Goal: Information Seeking & Learning: Learn about a topic

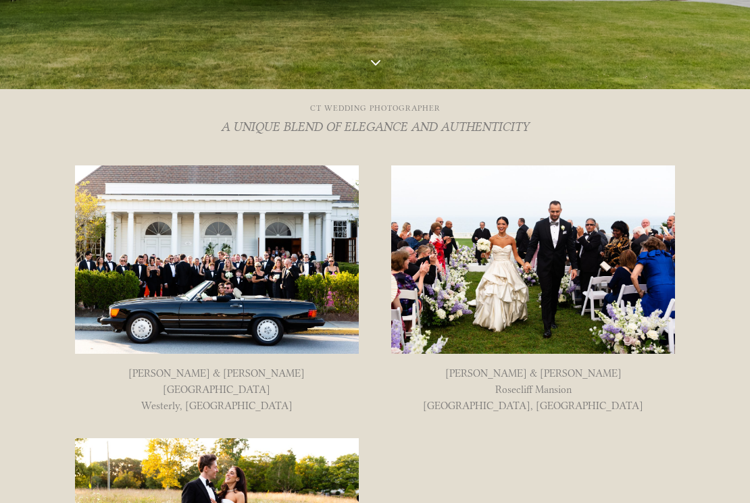
scroll to position [417, 0]
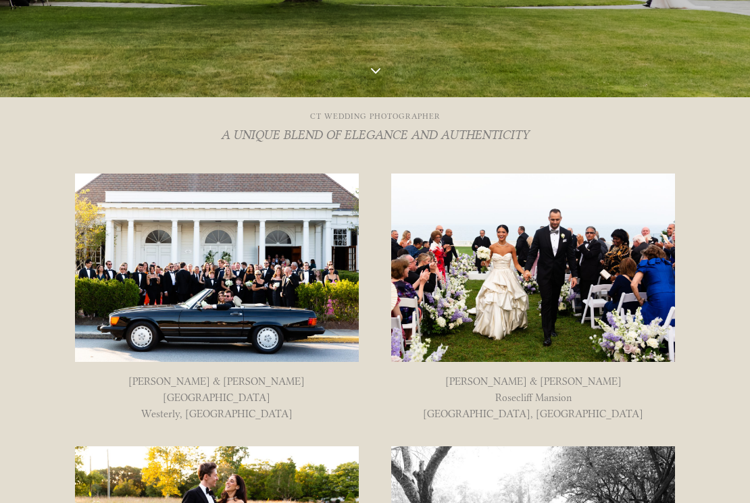
click at [243, 266] on img at bounding box center [217, 268] width 284 height 189
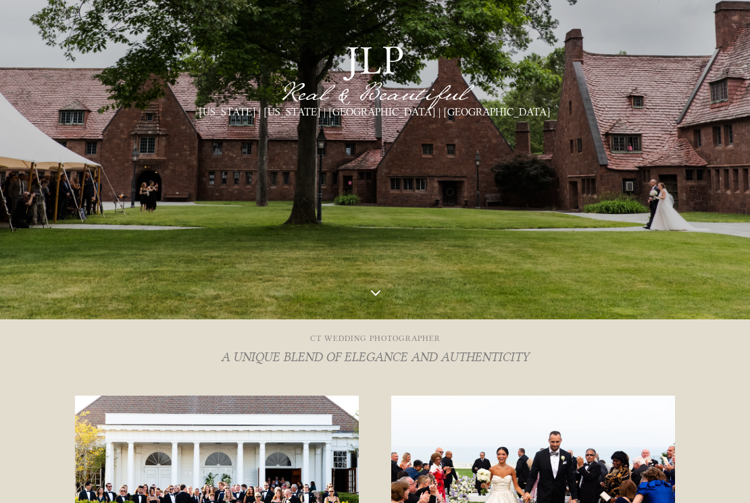
scroll to position [0, 0]
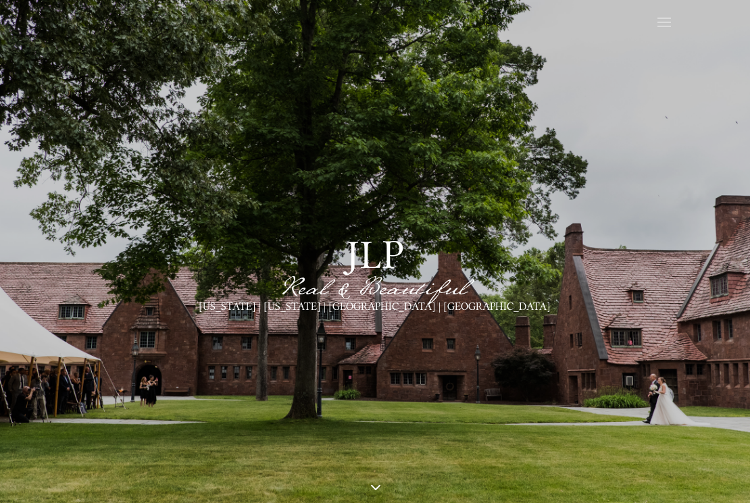
click at [664, 29] on span at bounding box center [664, 23] width 22 height 22
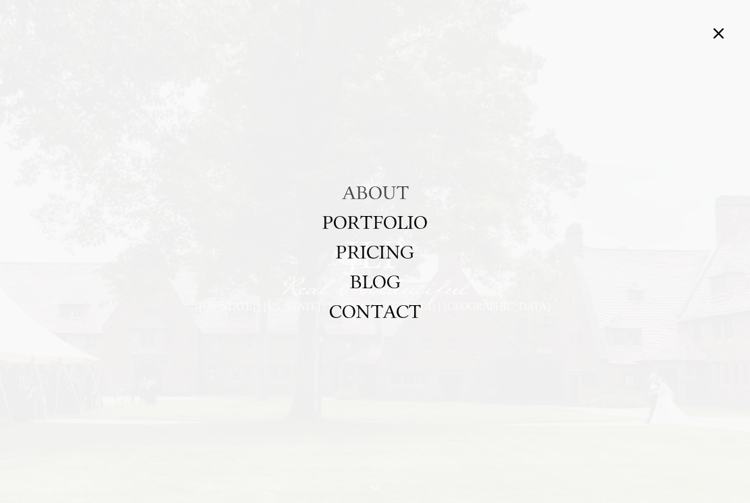
click at [381, 184] on link "ABOUT" at bounding box center [375, 193] width 67 height 30
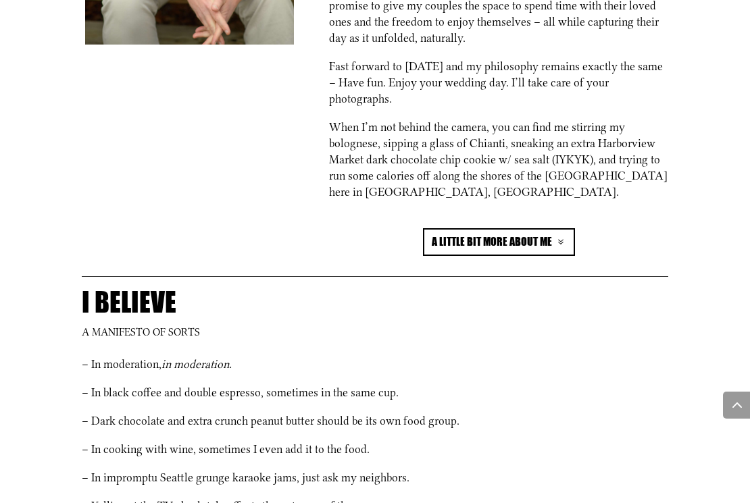
scroll to position [796, 0]
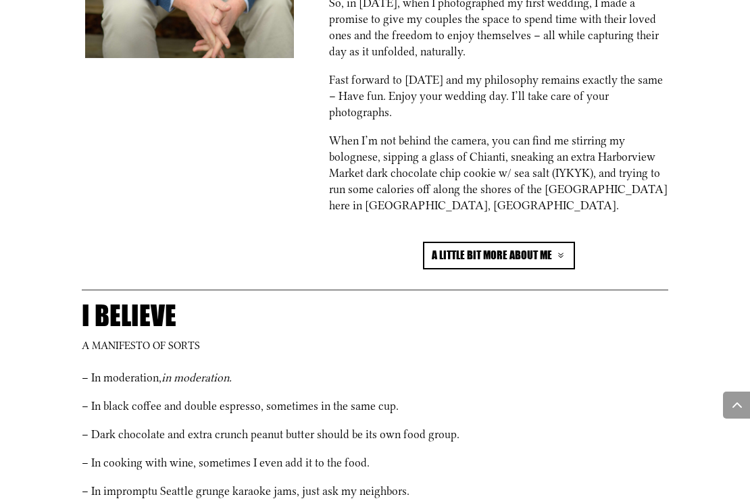
click at [482, 245] on link "a little bit more about me" at bounding box center [499, 256] width 152 height 28
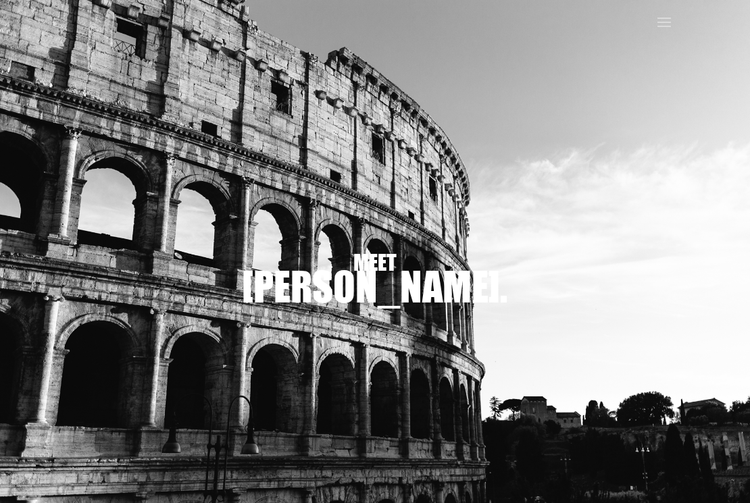
click at [666, 24] on span at bounding box center [664, 23] width 22 height 22
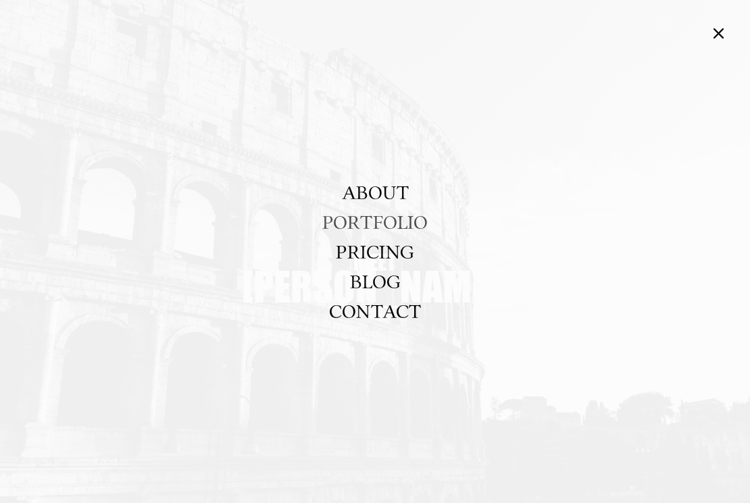
click at [393, 224] on link "PORTFOLIO" at bounding box center [374, 222] width 105 height 30
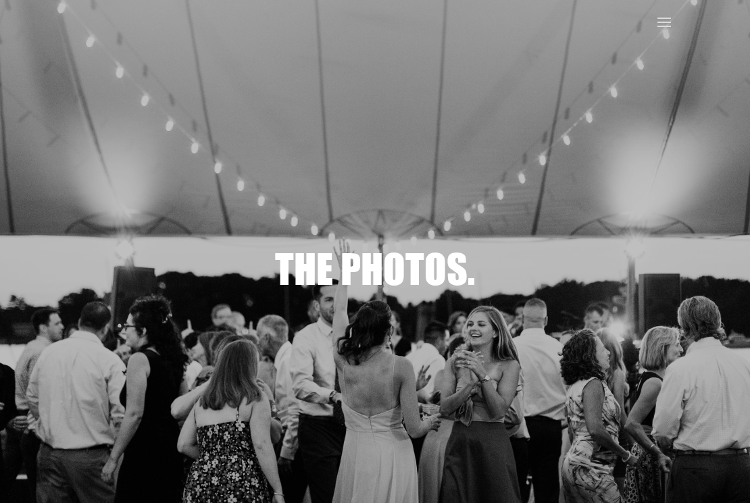
click at [666, 17] on span at bounding box center [664, 23] width 22 height 22
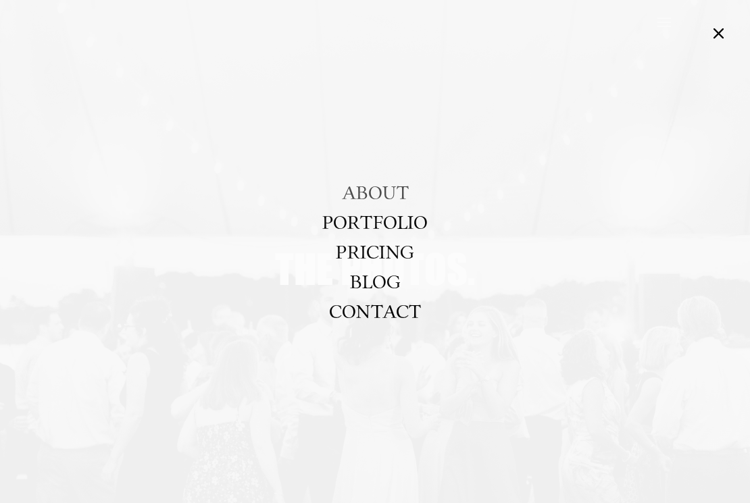
click at [392, 192] on link "ABOUT" at bounding box center [375, 193] width 67 height 30
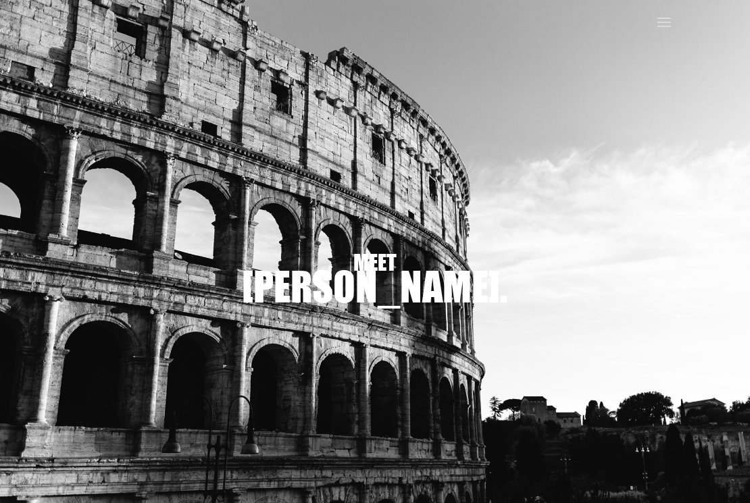
click at [666, 22] on span at bounding box center [664, 23] width 22 height 22
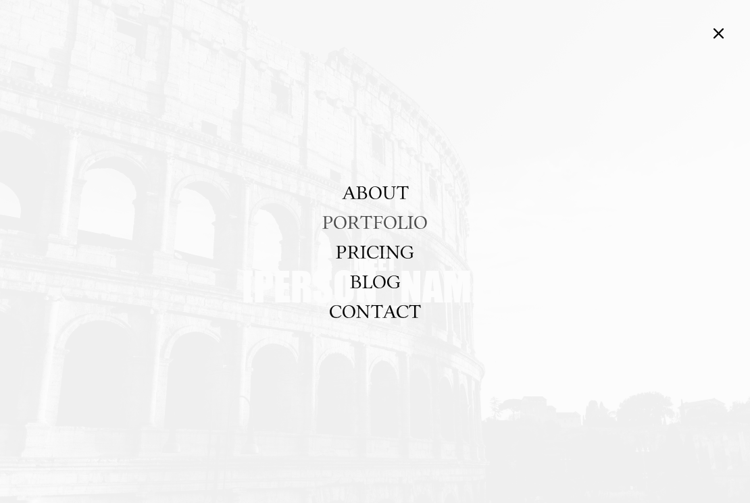
click at [392, 224] on link "PORTFOLIO" at bounding box center [374, 222] width 105 height 30
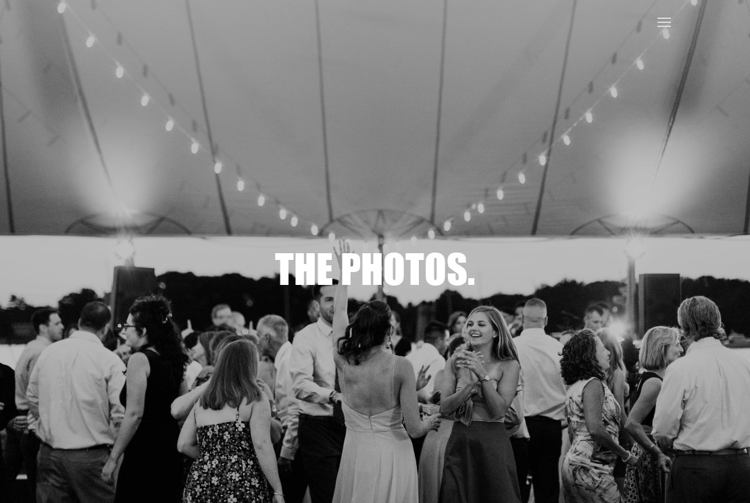
click at [666, 22] on span at bounding box center [664, 23] width 22 height 22
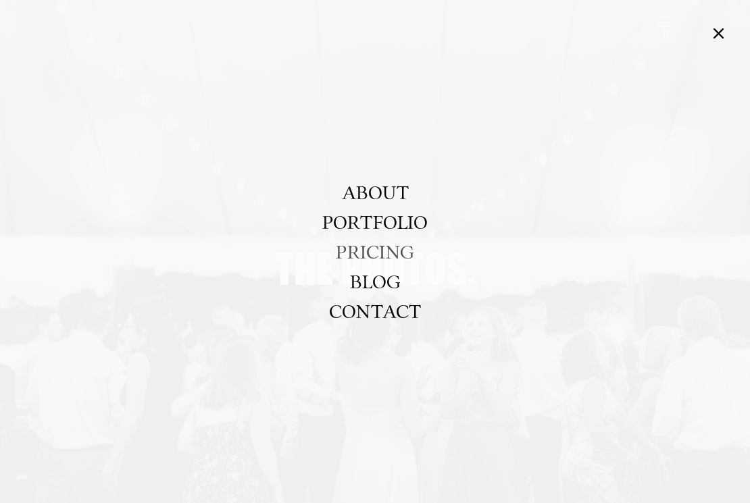
click at [395, 254] on link "PRICING" at bounding box center [375, 252] width 78 height 30
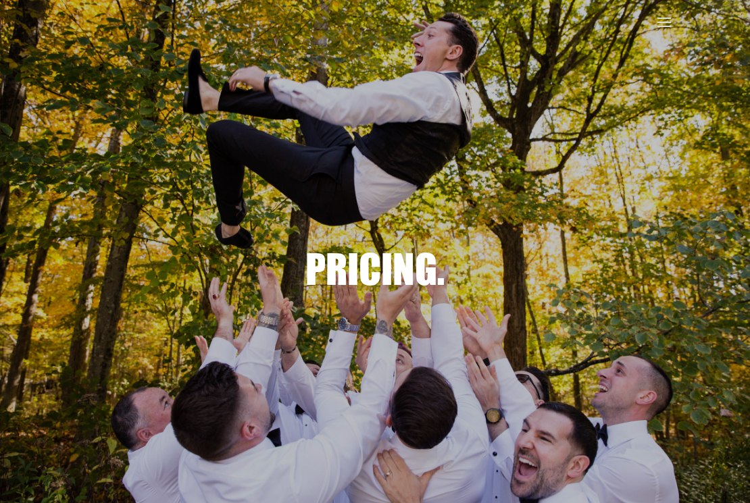
click at [661, 21] on span at bounding box center [664, 23] width 22 height 22
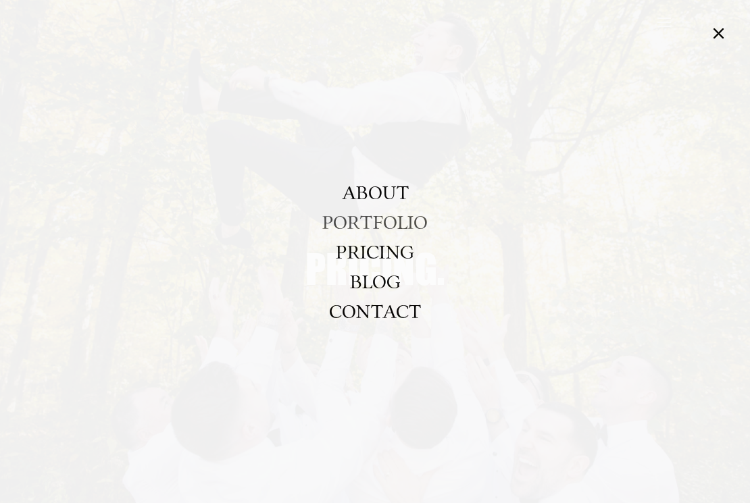
click at [371, 224] on link "PORTFOLIO" at bounding box center [374, 222] width 105 height 30
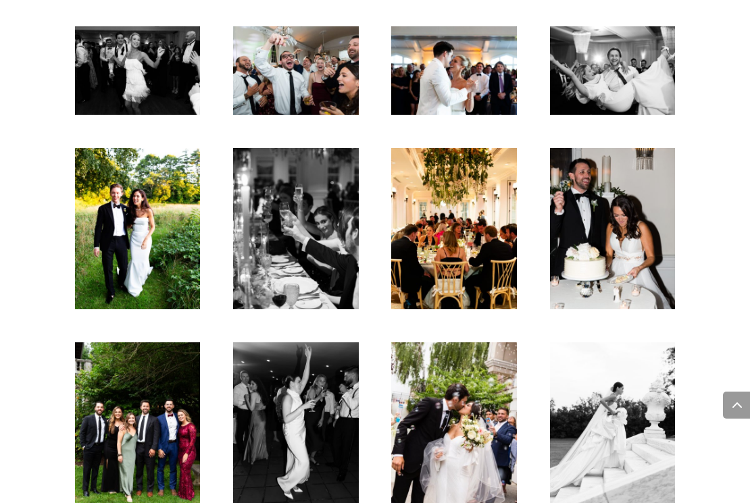
scroll to position [2351, 0]
